Goal: Task Accomplishment & Management: Manage account settings

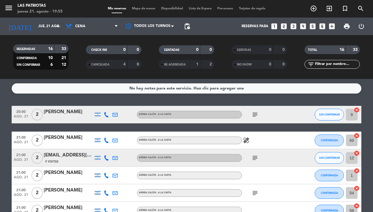
scroll to position [36, 0]
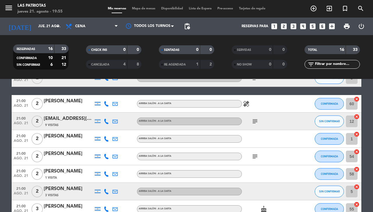
click at [252, 121] on icon "subject" at bounding box center [255, 121] width 7 height 7
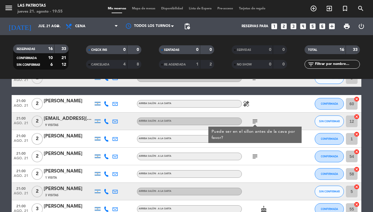
click at [282, 145] on div at bounding box center [268, 138] width 53 height 17
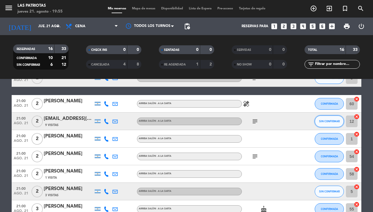
click at [325, 123] on button "SIN CONFIRMAR" at bounding box center [329, 121] width 29 height 12
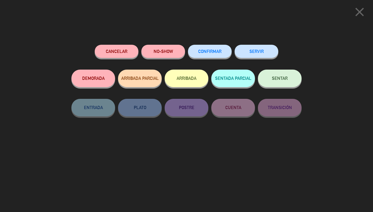
click at [213, 54] on button "CONFIRMAR" at bounding box center [210, 51] width 44 height 13
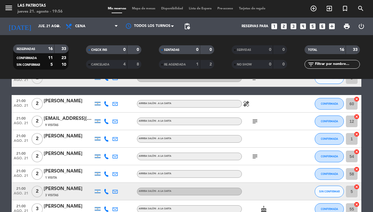
click at [70, 158] on div at bounding box center [69, 160] width 50 height 5
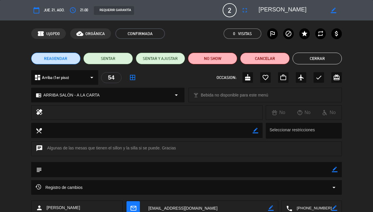
click at [312, 57] on button "Cerrar" at bounding box center [317, 59] width 49 height 12
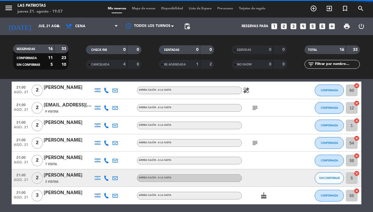
scroll to position [73, 0]
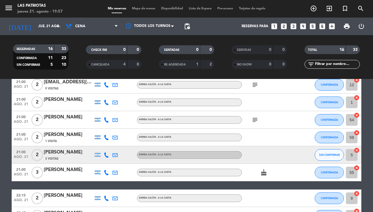
click at [61, 152] on div "[PERSON_NAME]" at bounding box center [69, 152] width 50 height 8
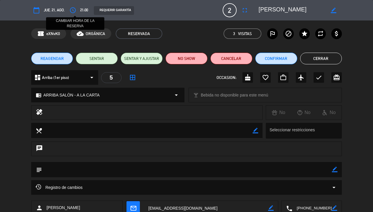
click at [71, 10] on icon "access_time" at bounding box center [72, 10] width 7 height 7
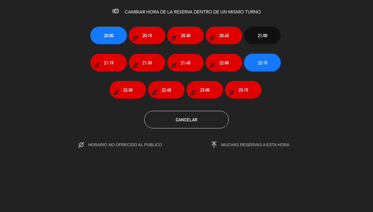
click at [254, 58] on button "22:15" at bounding box center [262, 63] width 36 height 18
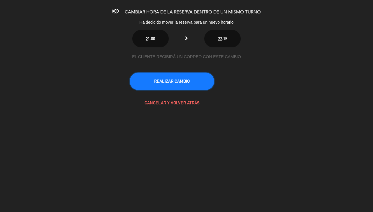
click at [182, 80] on button "REALIZAR CAMBIO" at bounding box center [172, 81] width 85 height 18
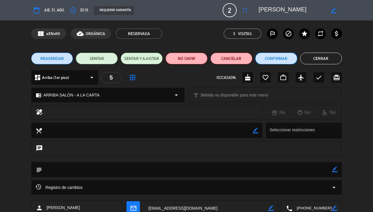
click at [272, 60] on button "Confirmar" at bounding box center [277, 59] width 42 height 12
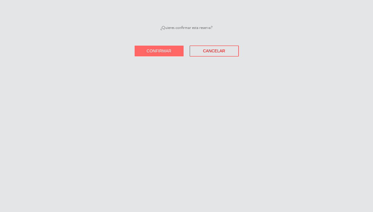
click at [168, 48] on button "Confirmar" at bounding box center [159, 51] width 49 height 11
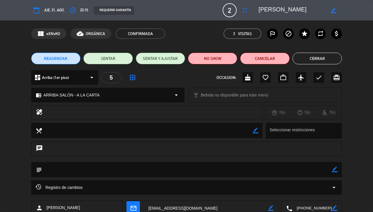
click at [299, 61] on button "Cerrar" at bounding box center [317, 59] width 49 height 12
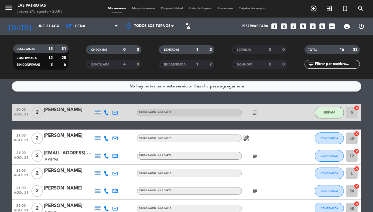
scroll to position [0, 0]
